Goal: Task Accomplishment & Management: Use online tool/utility

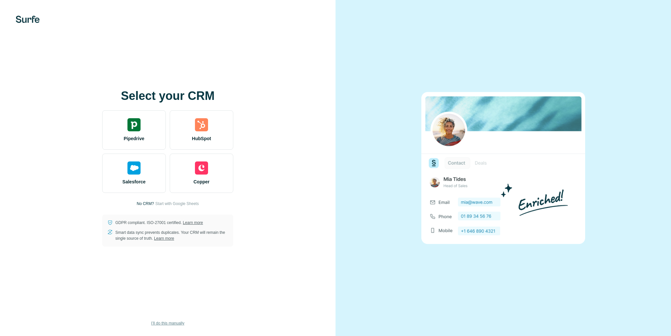
click at [174, 319] on button "I’ll do this manually" at bounding box center [167, 323] width 42 height 10
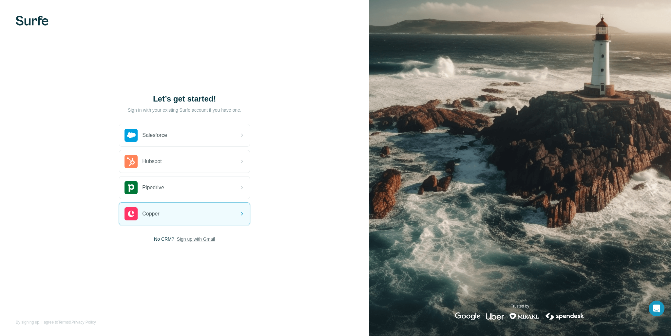
click at [193, 237] on span "Sign up with Gmail" at bounding box center [196, 239] width 38 height 7
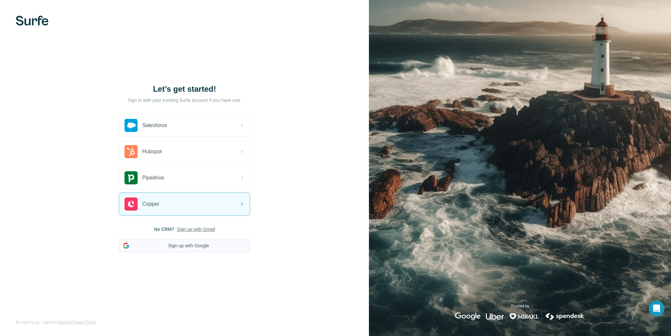
click at [180, 243] on button "Sign up with Google" at bounding box center [184, 245] width 131 height 13
